Goal: Task Accomplishment & Management: Manage account settings

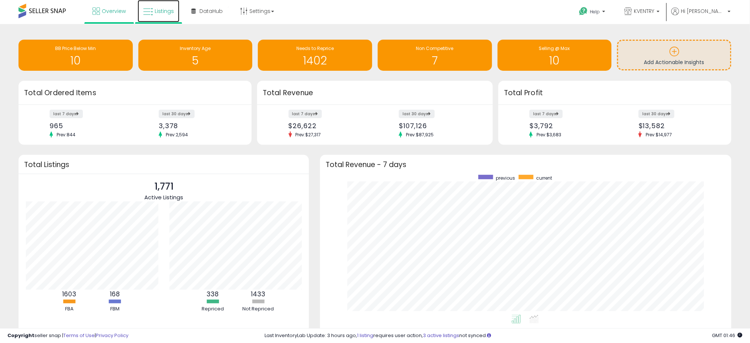
click at [155, 11] on span "Listings" at bounding box center [164, 10] width 19 height 7
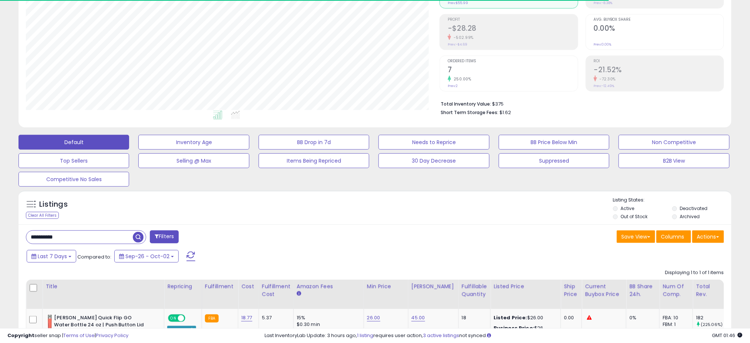
scroll to position [152, 414]
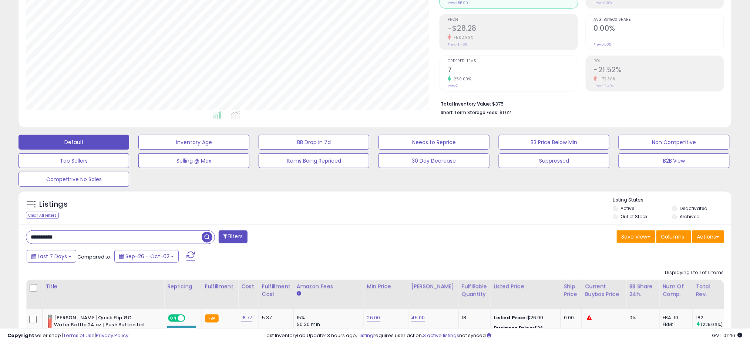
drag, startPoint x: 74, startPoint y: 233, endPoint x: 19, endPoint y: 233, distance: 55.5
click at [19, 233] on div "**********" at bounding box center [375, 316] width 713 height 185
paste input "text"
type input "**********"
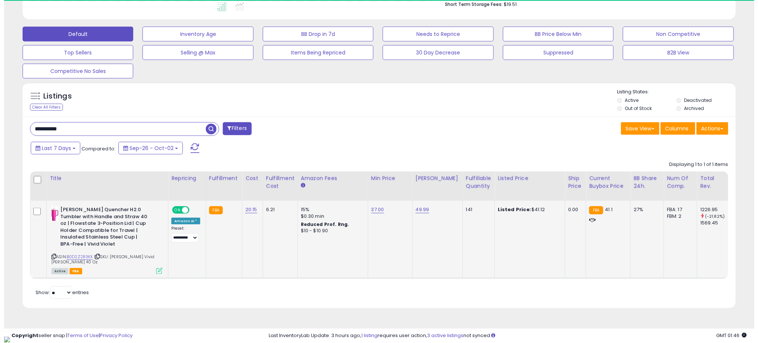
scroll to position [152, 414]
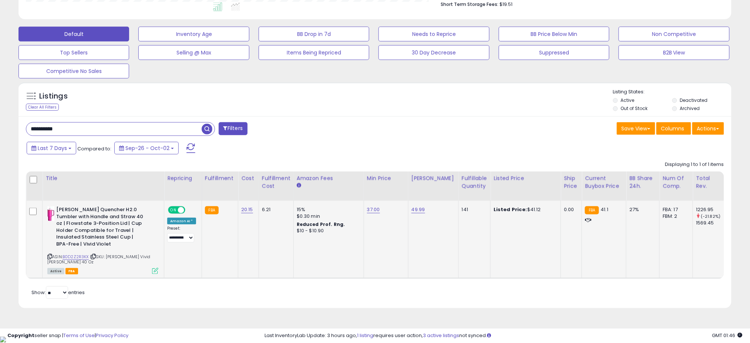
click at [155, 272] on icon at bounding box center [155, 271] width 6 height 6
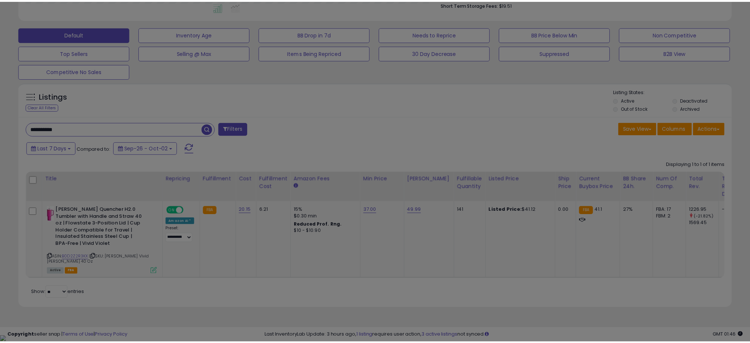
scroll to position [152, 418]
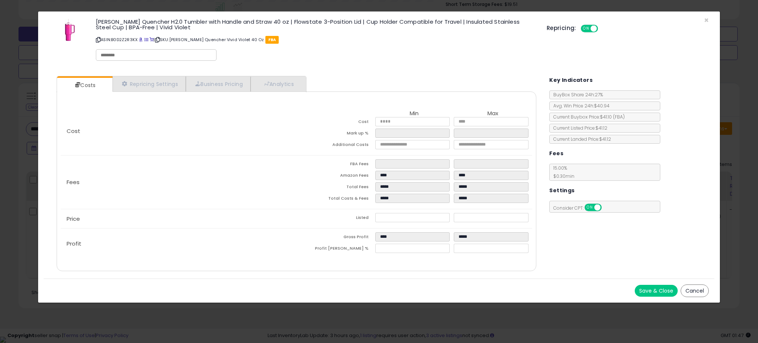
drag, startPoint x: 463, startPoint y: 65, endPoint x: 622, endPoint y: 38, distance: 162.2
click at [463, 65] on div "× Close [PERSON_NAME] Quencher H2.0 Tumbler with Handle and Straw 40 oz | Flows…" at bounding box center [379, 40] width 670 height 59
click at [707, 20] on span "×" at bounding box center [706, 20] width 5 height 11
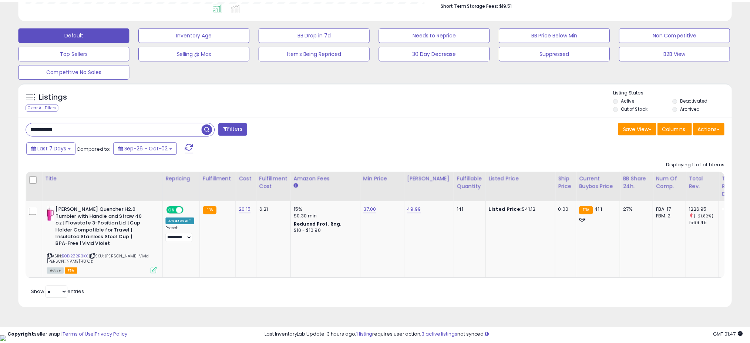
scroll to position [369862, 369599]
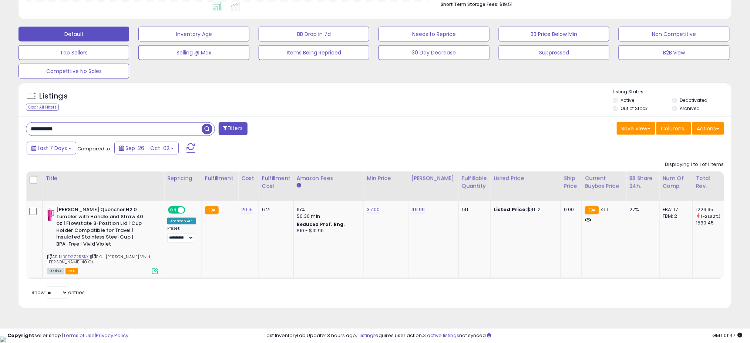
click at [493, 86] on div "Listings Clear All Filters" at bounding box center [375, 99] width 713 height 34
